Goal: Task Accomplishment & Management: Complete application form

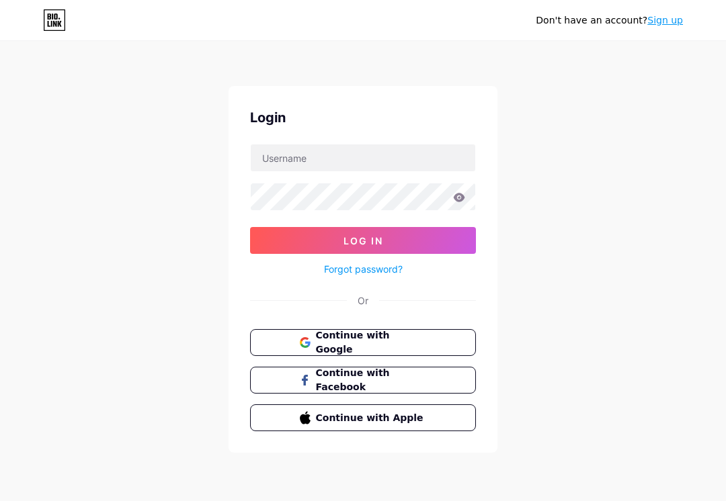
click at [440, 341] on button "Continue with Google" at bounding box center [363, 342] width 226 height 27
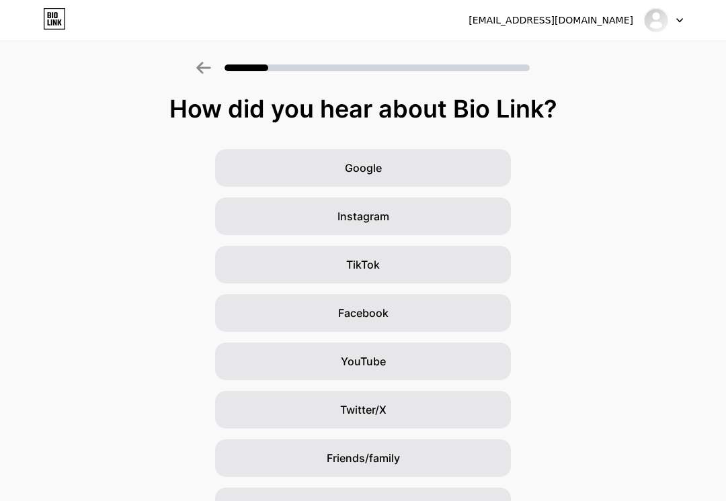
click at [432, 267] on div "TikTok" at bounding box center [363, 265] width 296 height 38
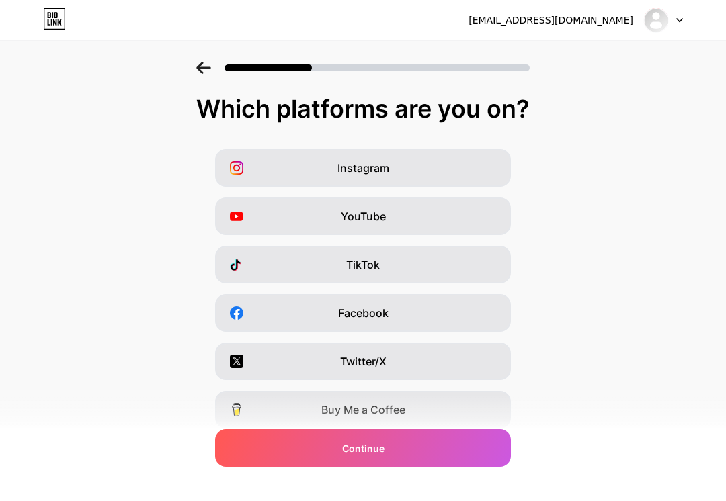
click at [416, 276] on div "TikTok" at bounding box center [363, 265] width 296 height 38
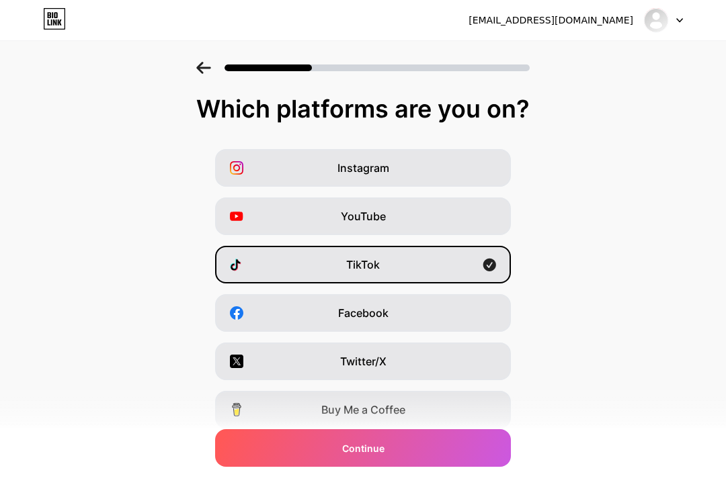
click at [414, 457] on div "Continue" at bounding box center [363, 449] width 296 height 38
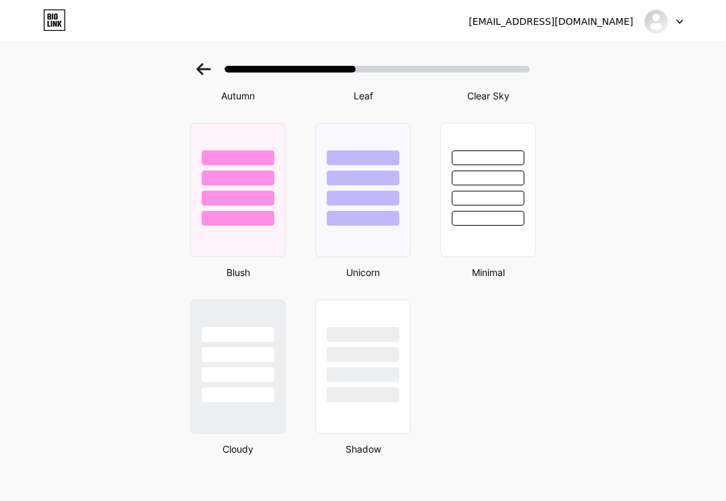
scroll to position [1091, 0]
click at [382, 231] on div at bounding box center [362, 190] width 95 height 134
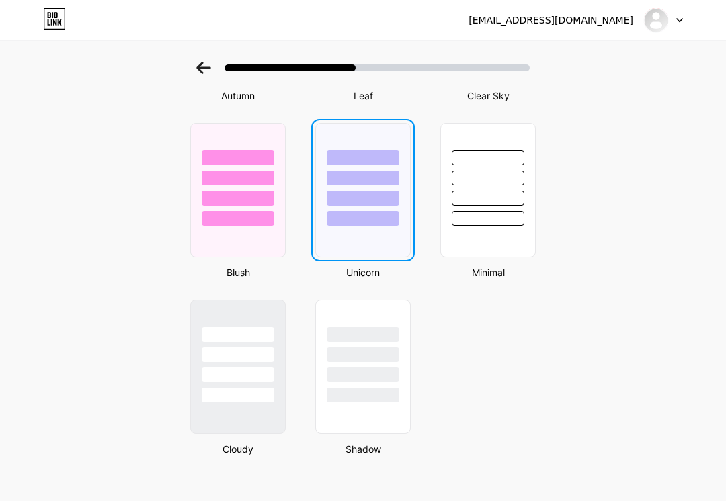
scroll to position [0, 0]
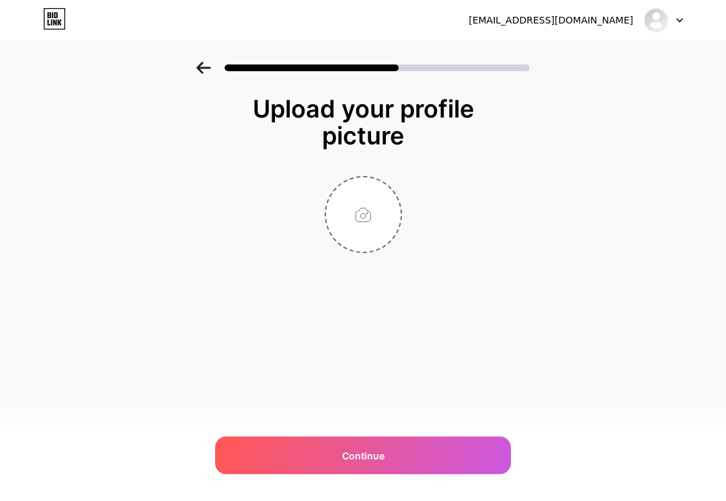
click at [401, 457] on div "Continue" at bounding box center [363, 456] width 296 height 38
click at [363, 225] on input "file" at bounding box center [363, 214] width 75 height 75
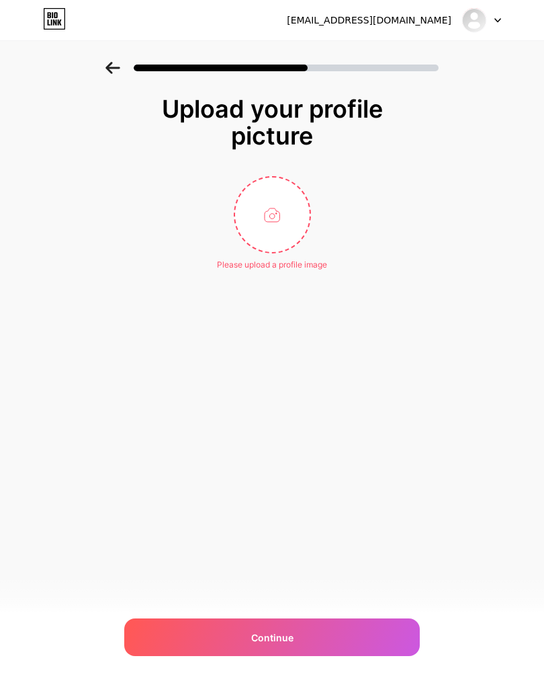
type input "C:\fakepath\image.jpg"
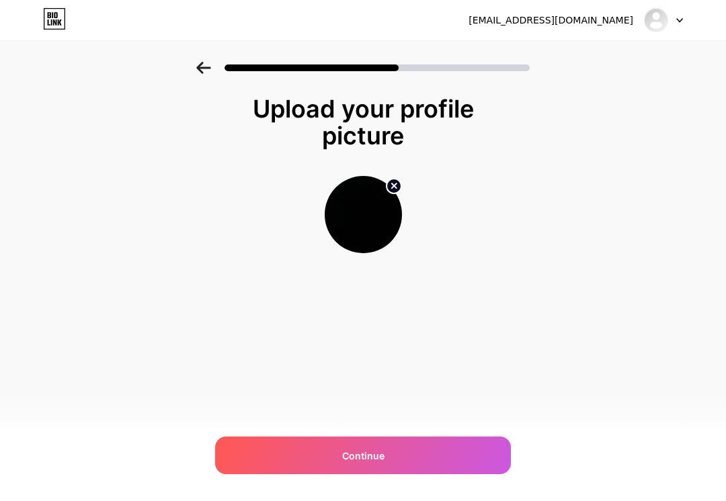
click at [391, 452] on div "Continue" at bounding box center [363, 456] width 296 height 38
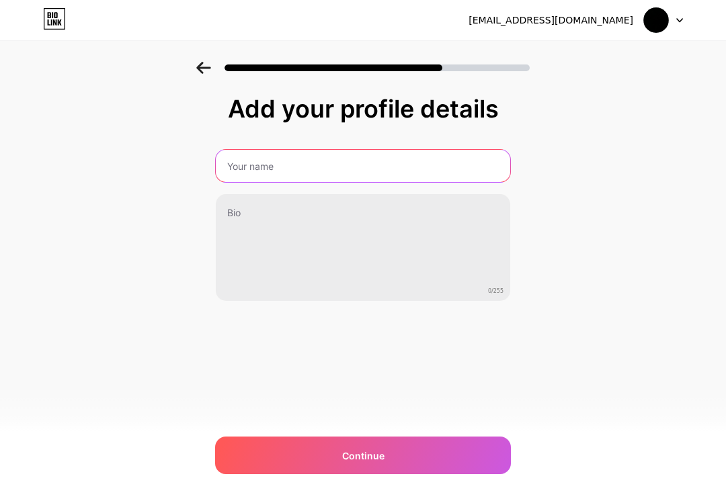
click at [406, 169] on input "text" at bounding box center [363, 166] width 294 height 32
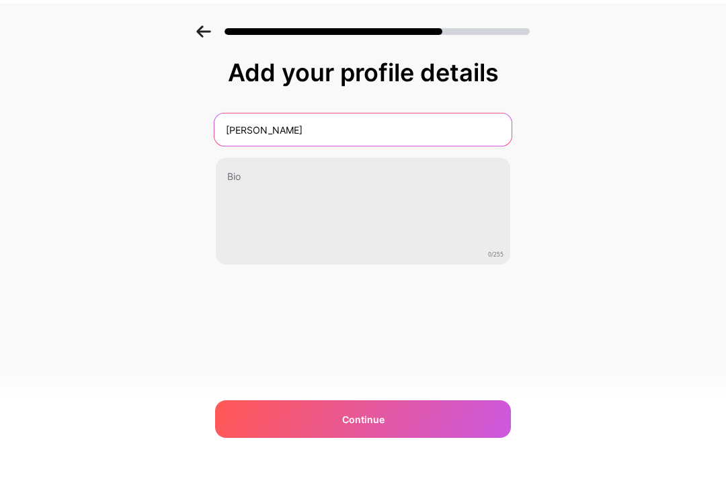
type input "[PERSON_NAME]"
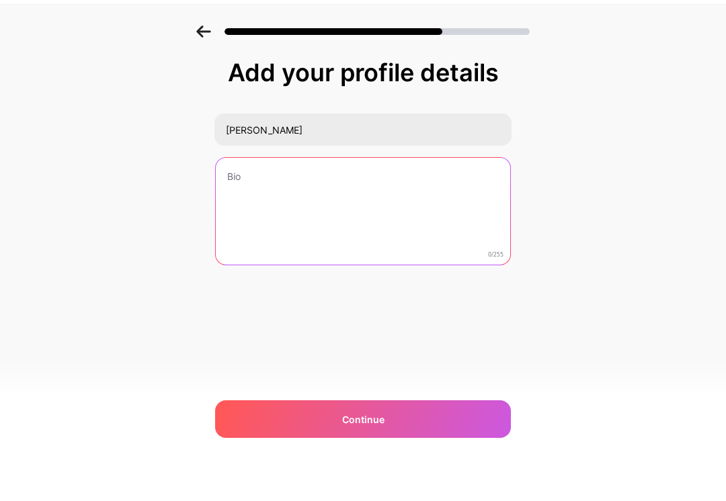
click at [381, 194] on textarea at bounding box center [363, 248] width 294 height 108
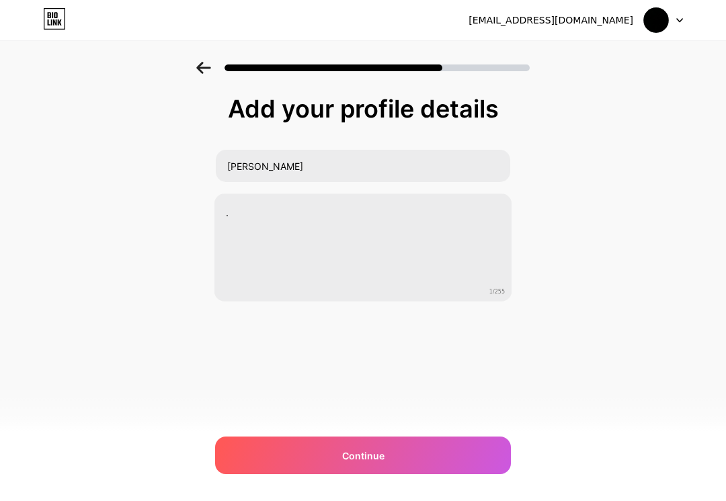
click at [401, 457] on div "Continue" at bounding box center [363, 456] width 296 height 38
click at [425, 449] on div "Continue" at bounding box center [363, 456] width 296 height 38
click at [434, 454] on div "Continue" at bounding box center [363, 456] width 296 height 38
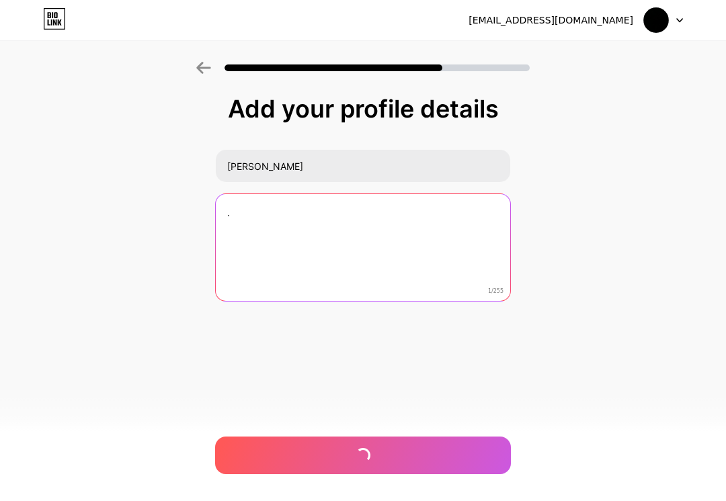
click at [405, 245] on textarea "." at bounding box center [363, 248] width 294 height 108
type textarea ".JK."
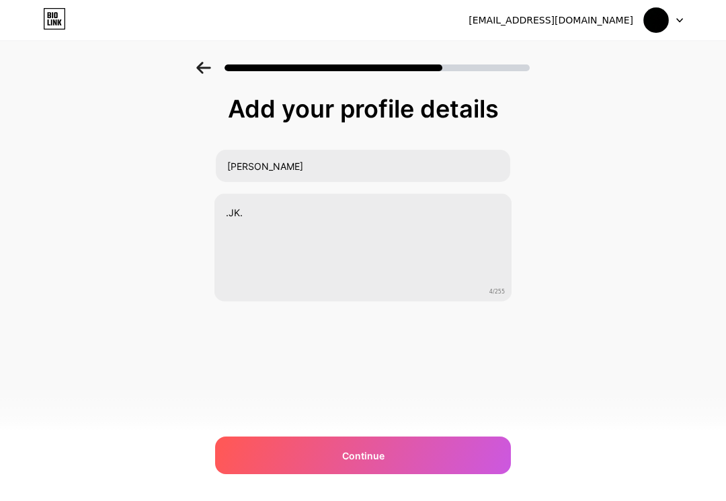
click at [481, 454] on div "Continue" at bounding box center [363, 456] width 296 height 38
click at [447, 460] on div at bounding box center [363, 456] width 296 height 38
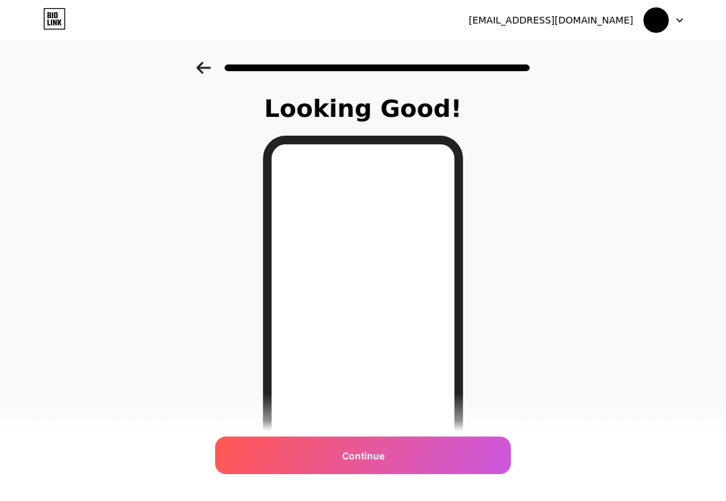
click at [425, 464] on div "Continue" at bounding box center [363, 456] width 296 height 38
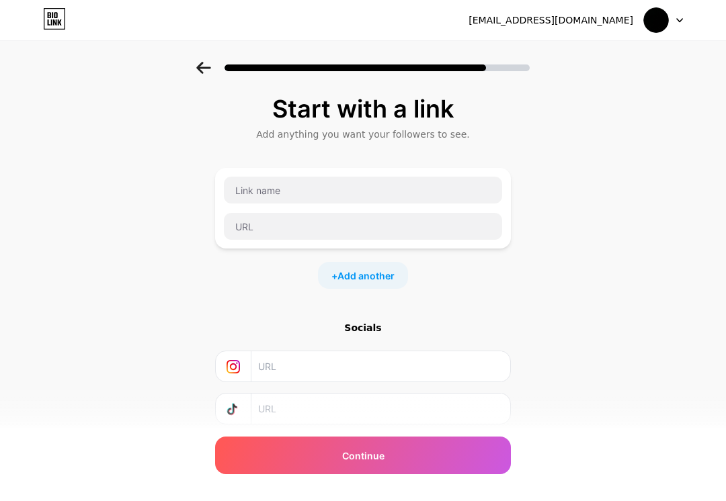
click at [402, 464] on div "Continue" at bounding box center [363, 456] width 296 height 38
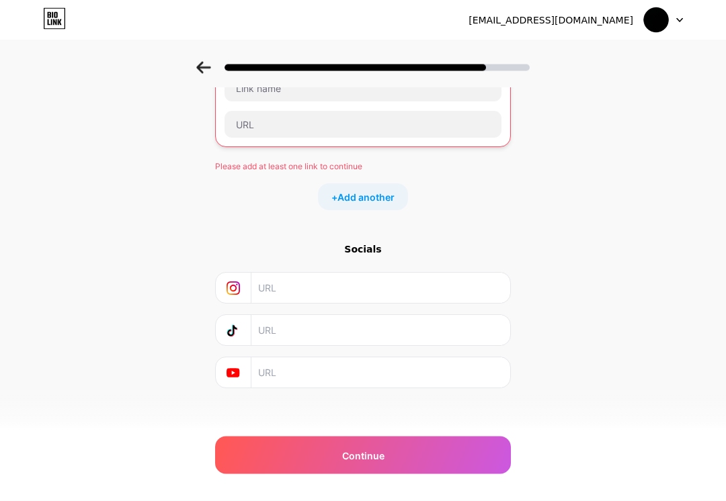
scroll to position [108, 0]
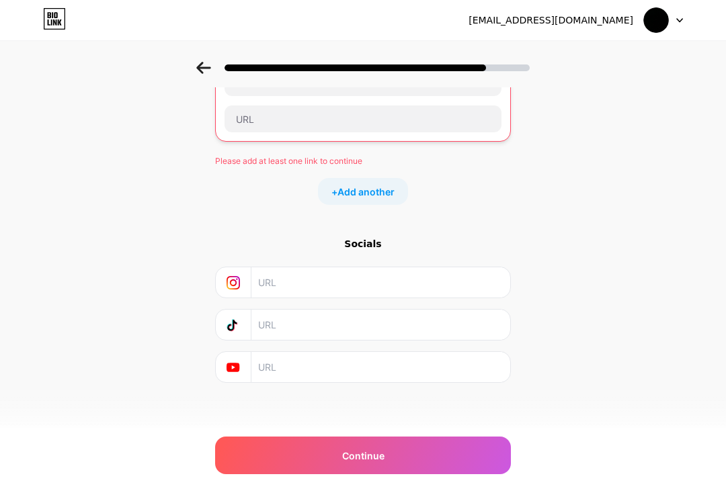
click at [382, 290] on input "text" at bounding box center [380, 283] width 244 height 30
